Goal: Transaction & Acquisition: Purchase product/service

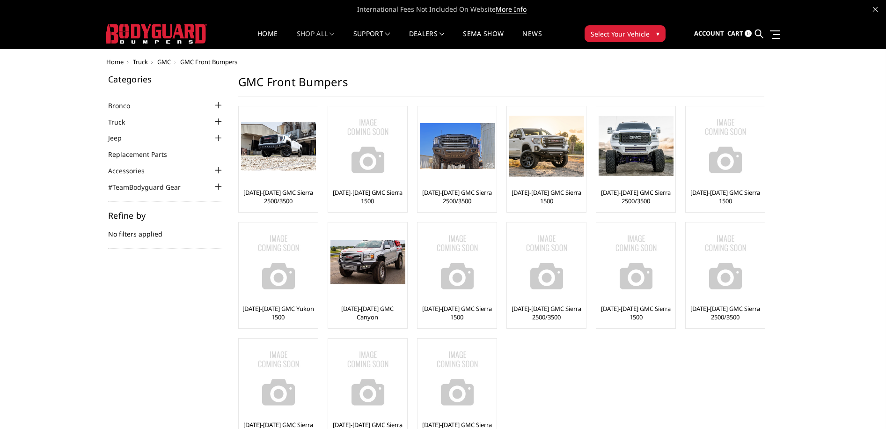
click at [129, 120] on link "Truck" at bounding box center [122, 122] width 29 height 10
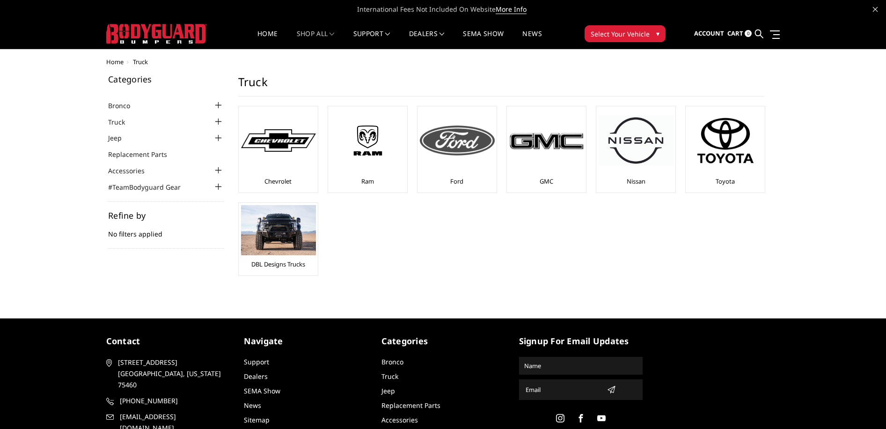
click at [454, 154] on img at bounding box center [457, 140] width 75 height 30
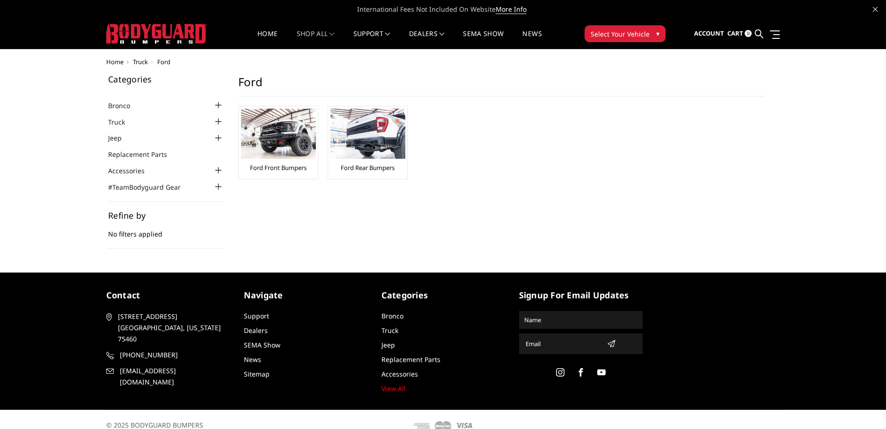
click at [111, 59] on span "Home" at bounding box center [114, 62] width 17 height 8
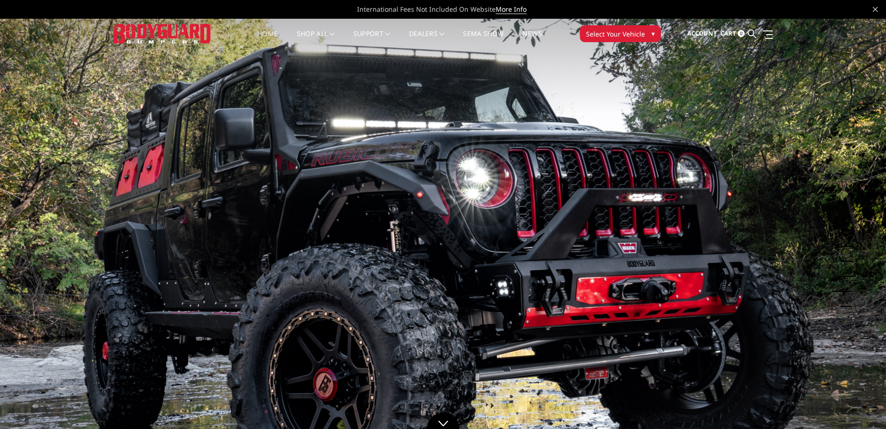
click at [609, 29] on span "Select Your Vehicle" at bounding box center [615, 34] width 59 height 10
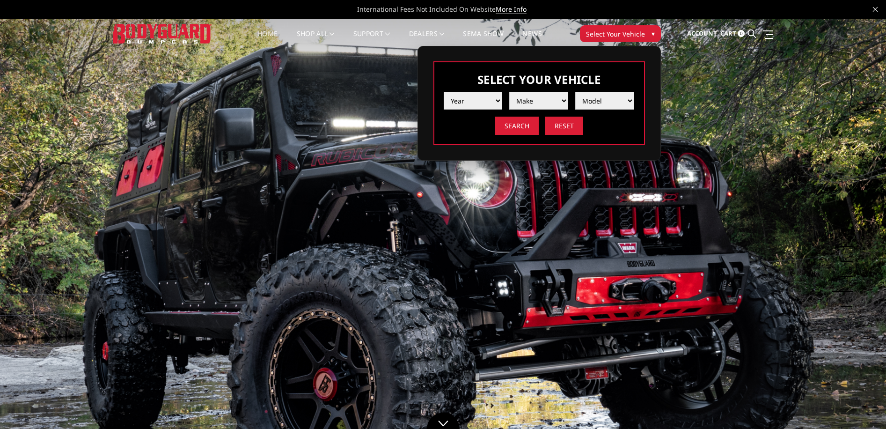
click at [473, 100] on select "Year [DATE] 2024 2023 2022 2021 2020 2019 2018 2017 2016 2015 2014 2013 2012 20…" at bounding box center [473, 101] width 59 height 18
select select "yr_2025"
click at [444, 92] on select "Year [DATE] 2024 2023 2022 2021 2020 2019 2018 2017 2016 2015 2014 2013 2012 20…" at bounding box center [473, 101] width 59 height 18
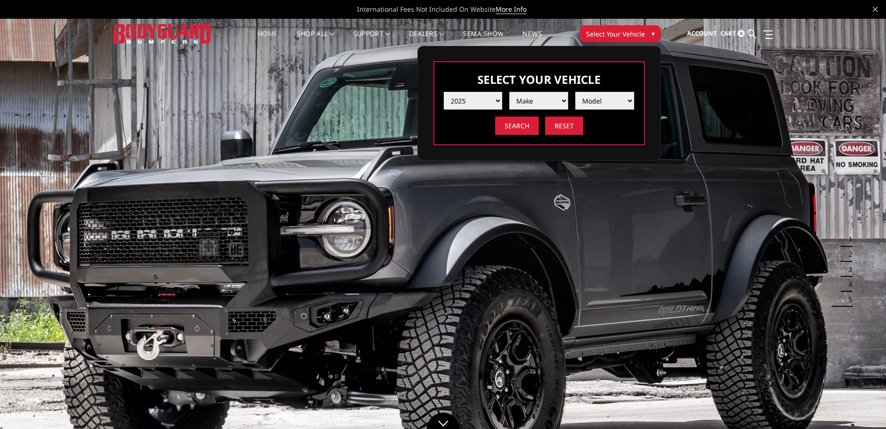
click at [537, 96] on select "Make Chevrolet Ford GMC Ram Toyota" at bounding box center [538, 101] width 59 height 18
select select "mk_ford"
click at [509, 92] on select "Make Chevrolet Ford GMC Ram Toyota" at bounding box center [538, 101] width 59 height 18
click at [598, 95] on select "Model F150 F150 Raptor F250 / F350 F450 F550" at bounding box center [604, 101] width 59 height 18
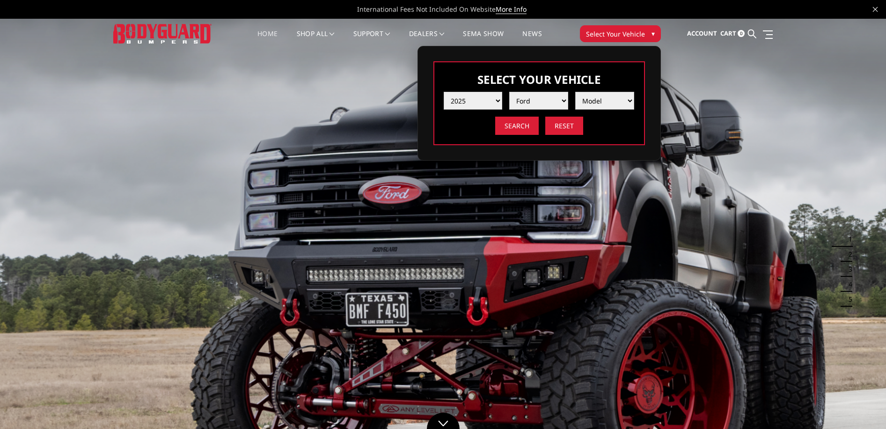
select select "md_f250-f350"
click at [575, 92] on select "Model F150 F150 Raptor F250 / F350 F450 F550" at bounding box center [604, 101] width 59 height 18
click at [525, 125] on input "Search" at bounding box center [517, 126] width 44 height 18
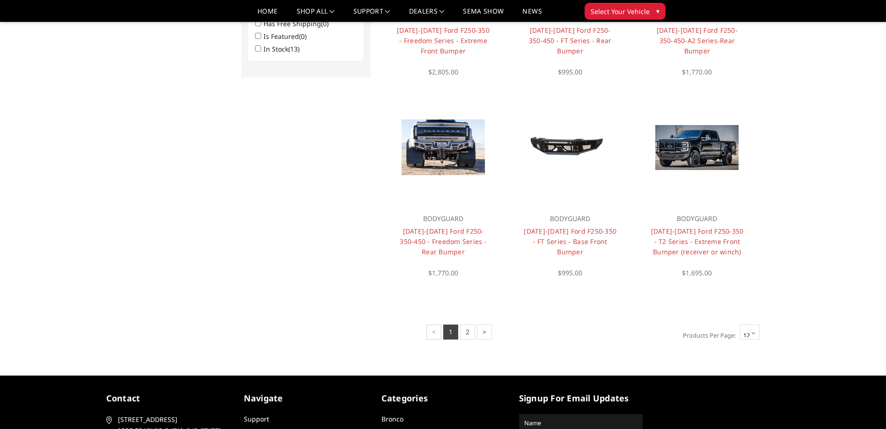
scroll to position [637, 0]
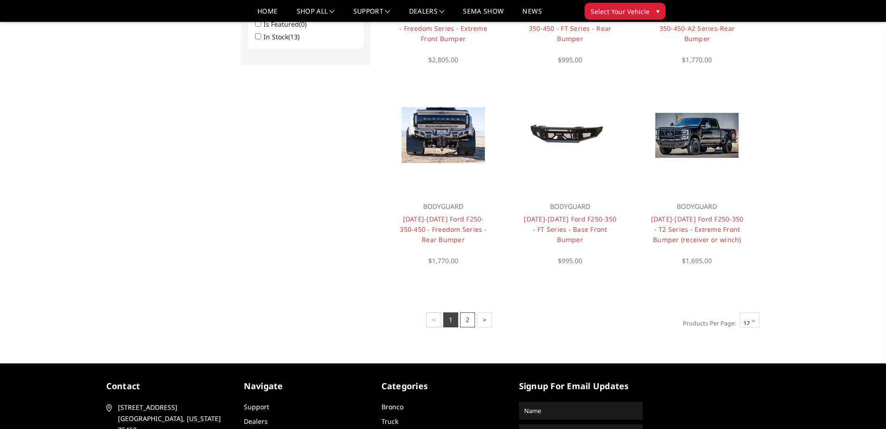
click at [467, 317] on link "2" at bounding box center [467, 319] width 15 height 15
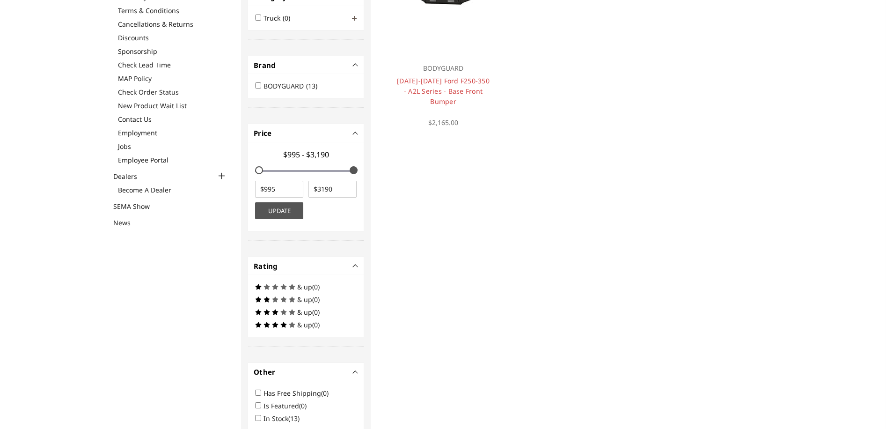
scroll to position [328, 0]
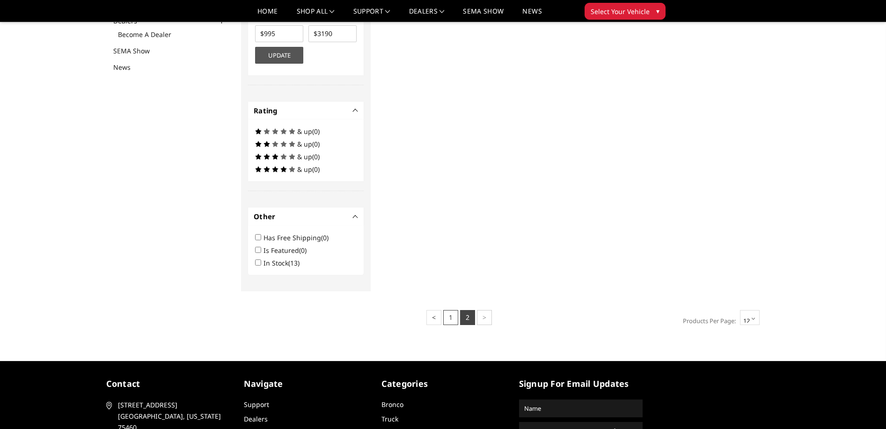
click at [450, 315] on link "1" at bounding box center [450, 317] width 15 height 15
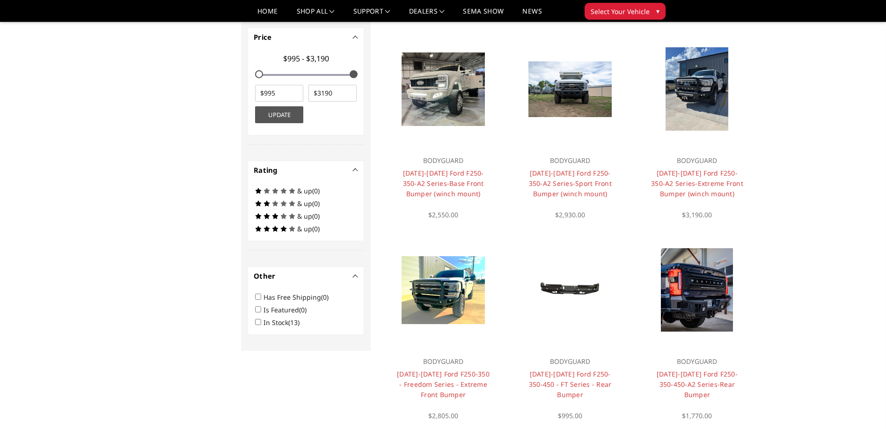
scroll to position [0, 0]
